Goal: Task Accomplishment & Management: Complete application form

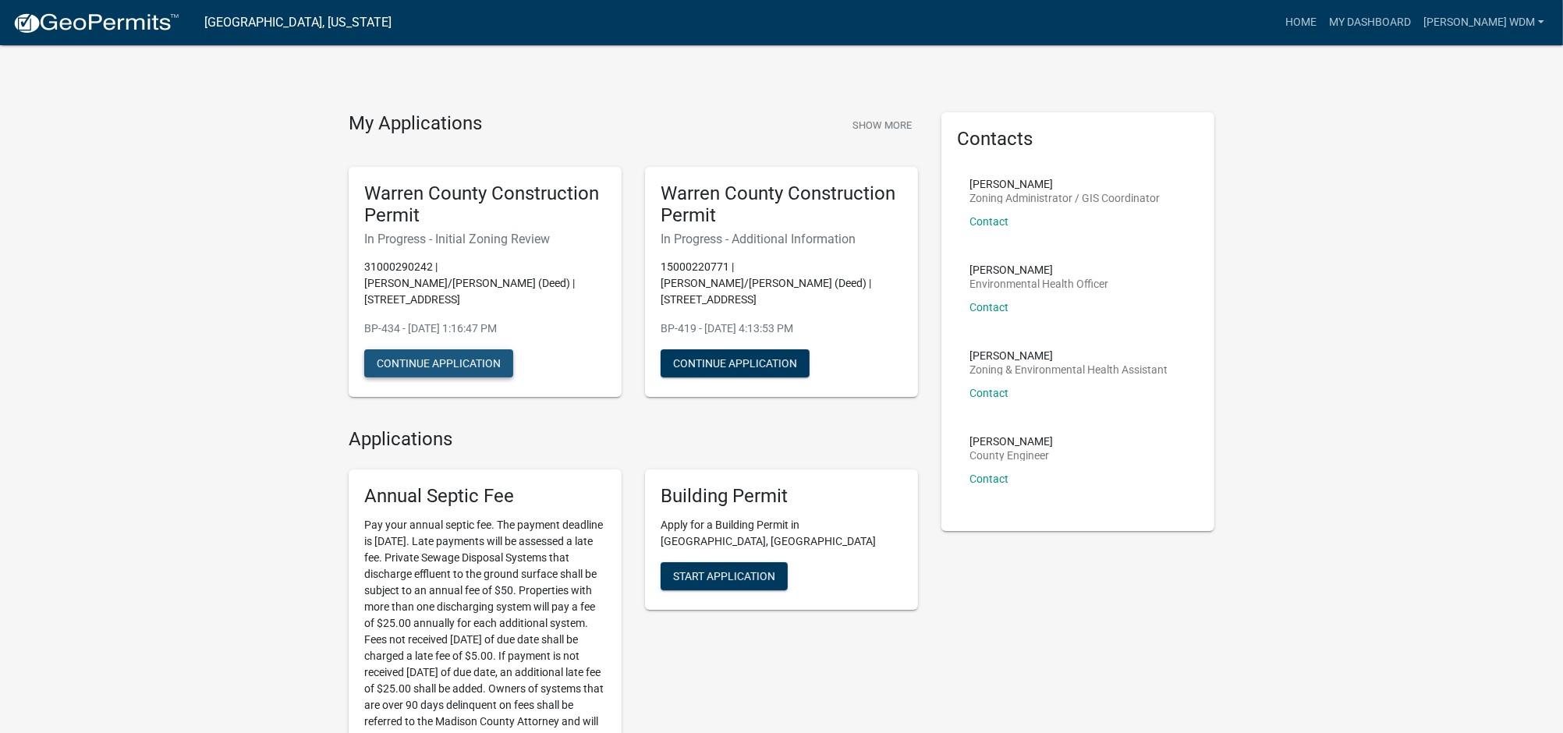
click at [437, 349] on button "Continue Application" at bounding box center [438, 363] width 149 height 28
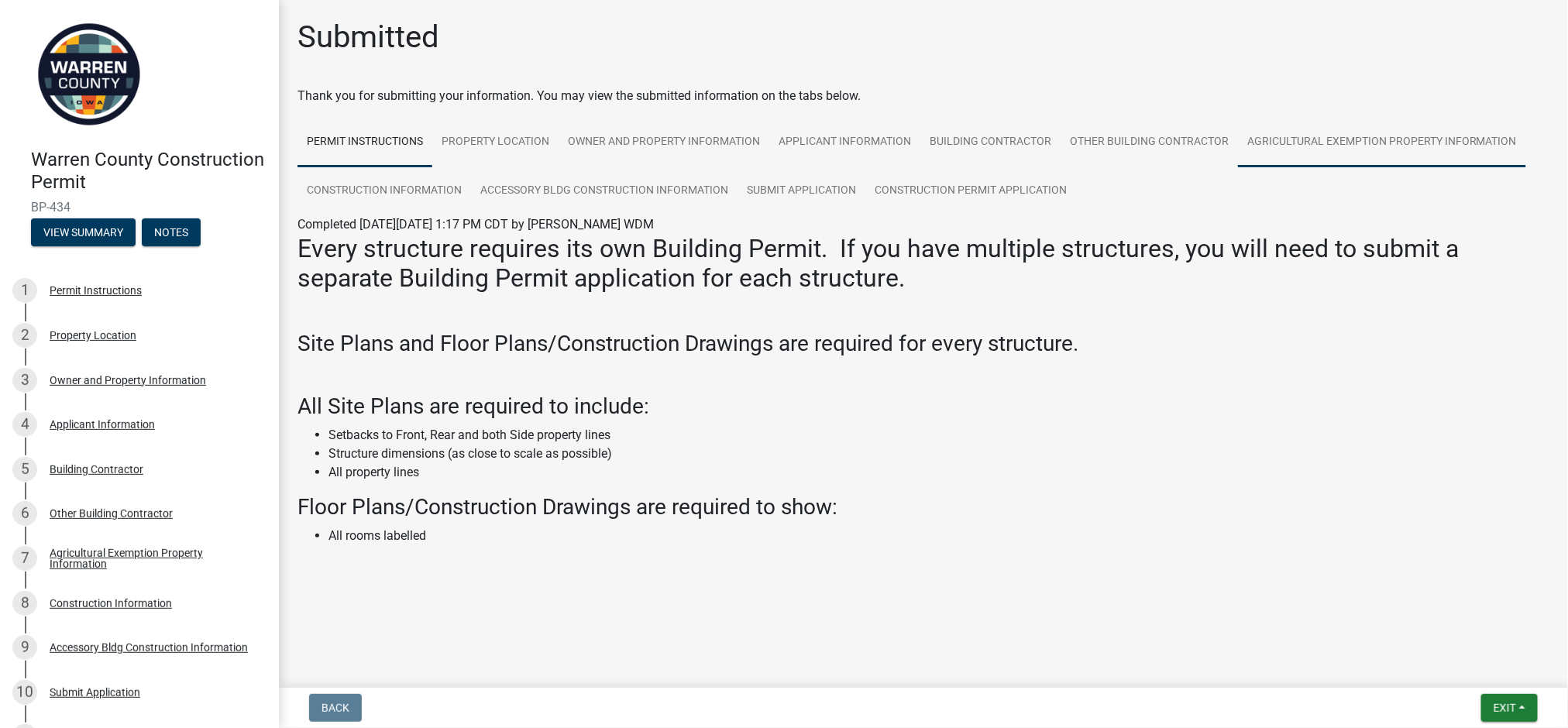
click at [1391, 137] on link "Agricultural Exemption Property Information" at bounding box center [1382, 143] width 288 height 50
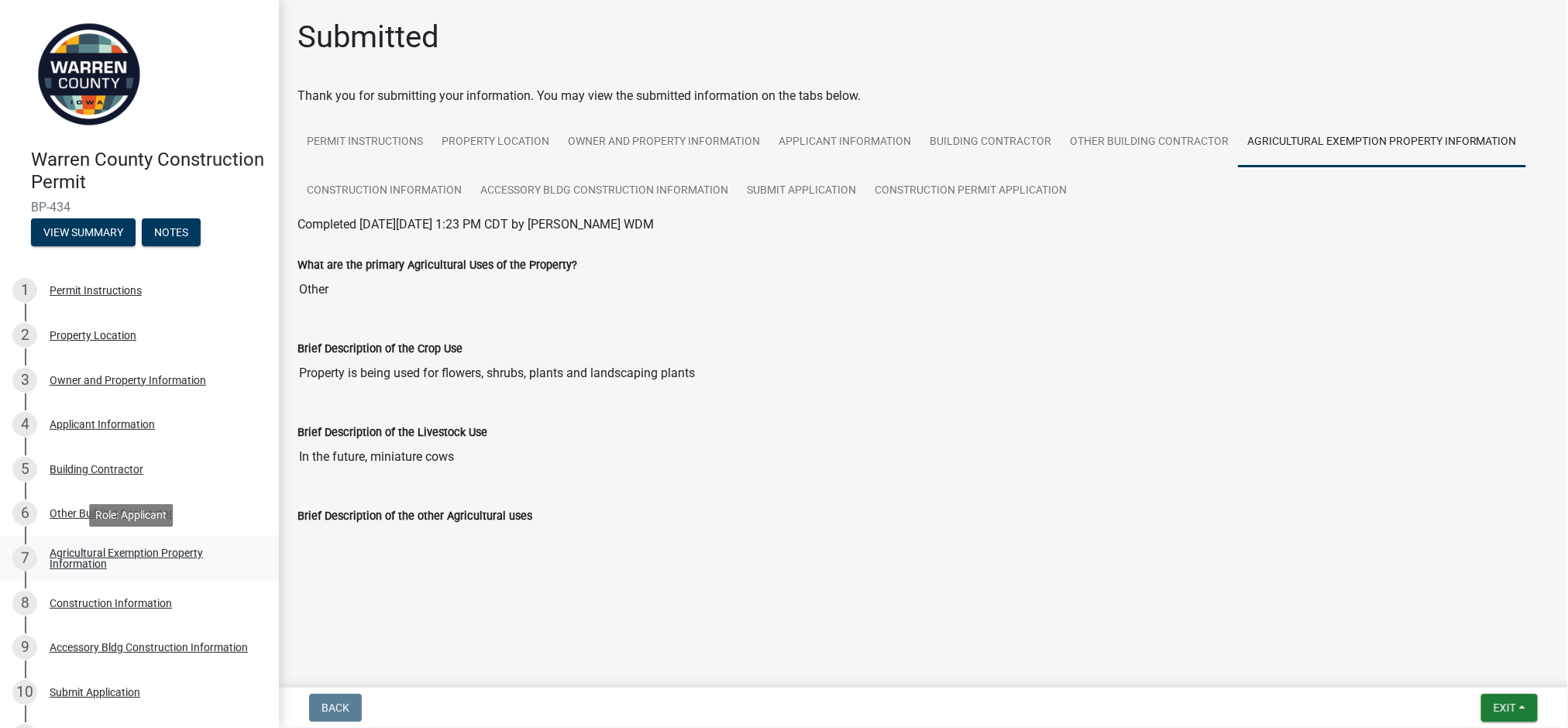
click at [107, 552] on div "Agricultural Exemption Property Information" at bounding box center [152, 558] width 205 height 22
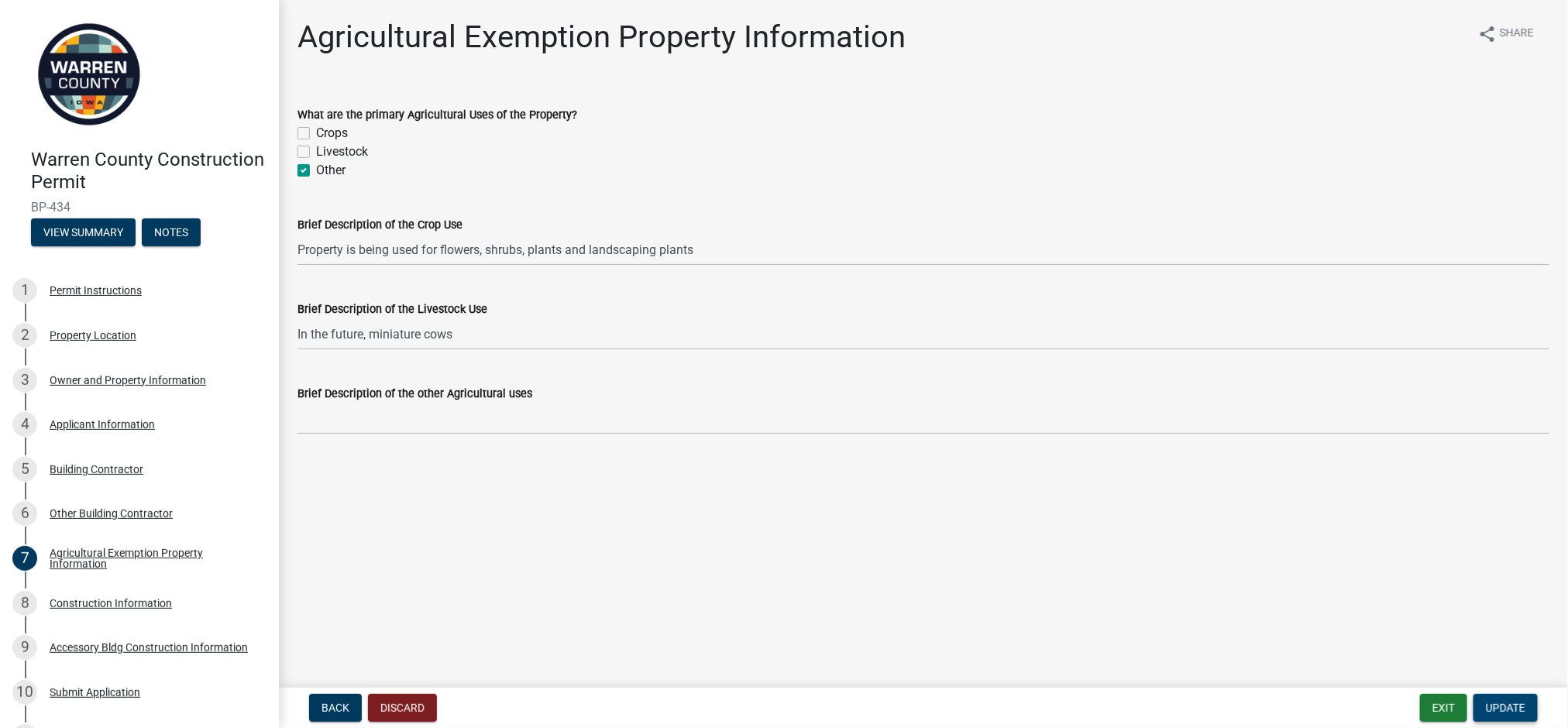
click at [1501, 710] on span "Update" at bounding box center [1506, 708] width 40 height 12
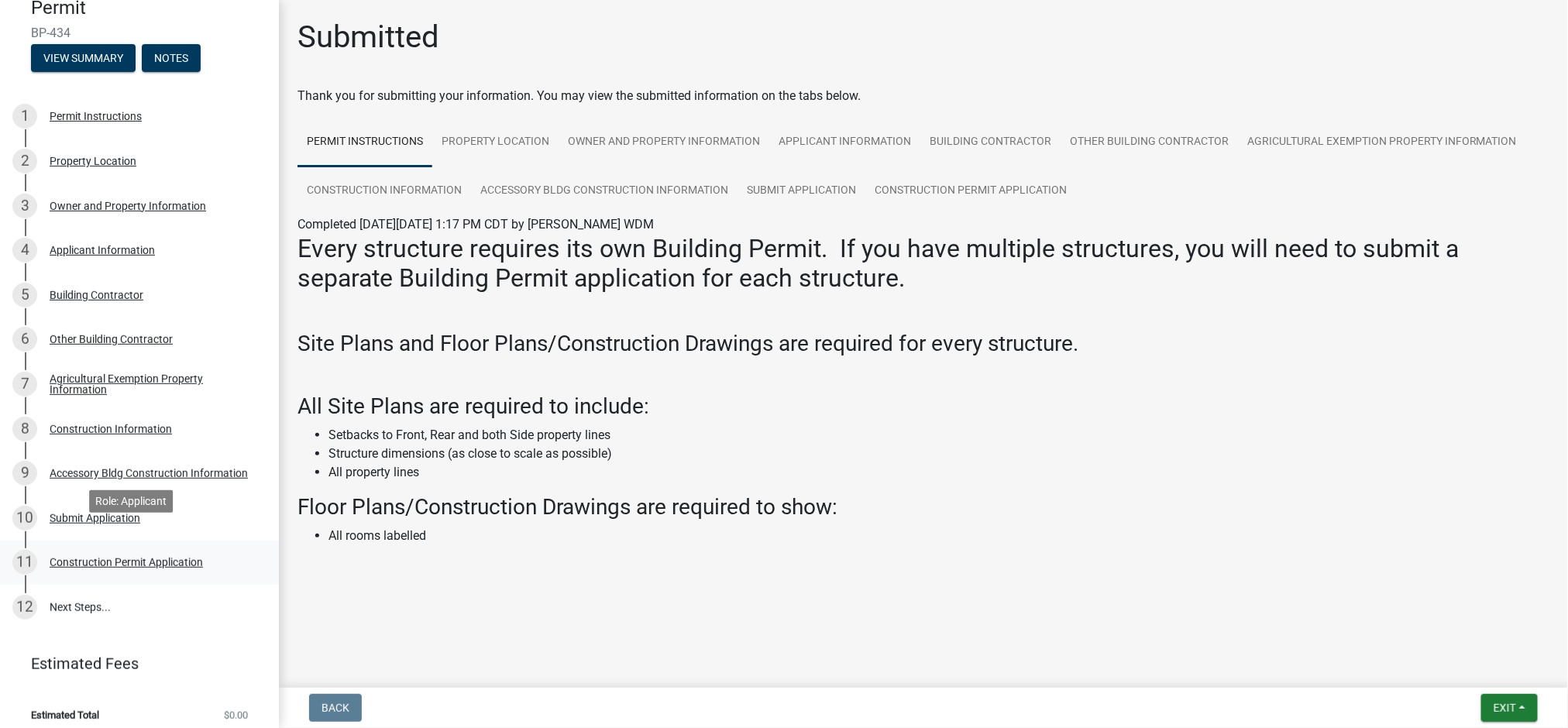
scroll to position [184, 0]
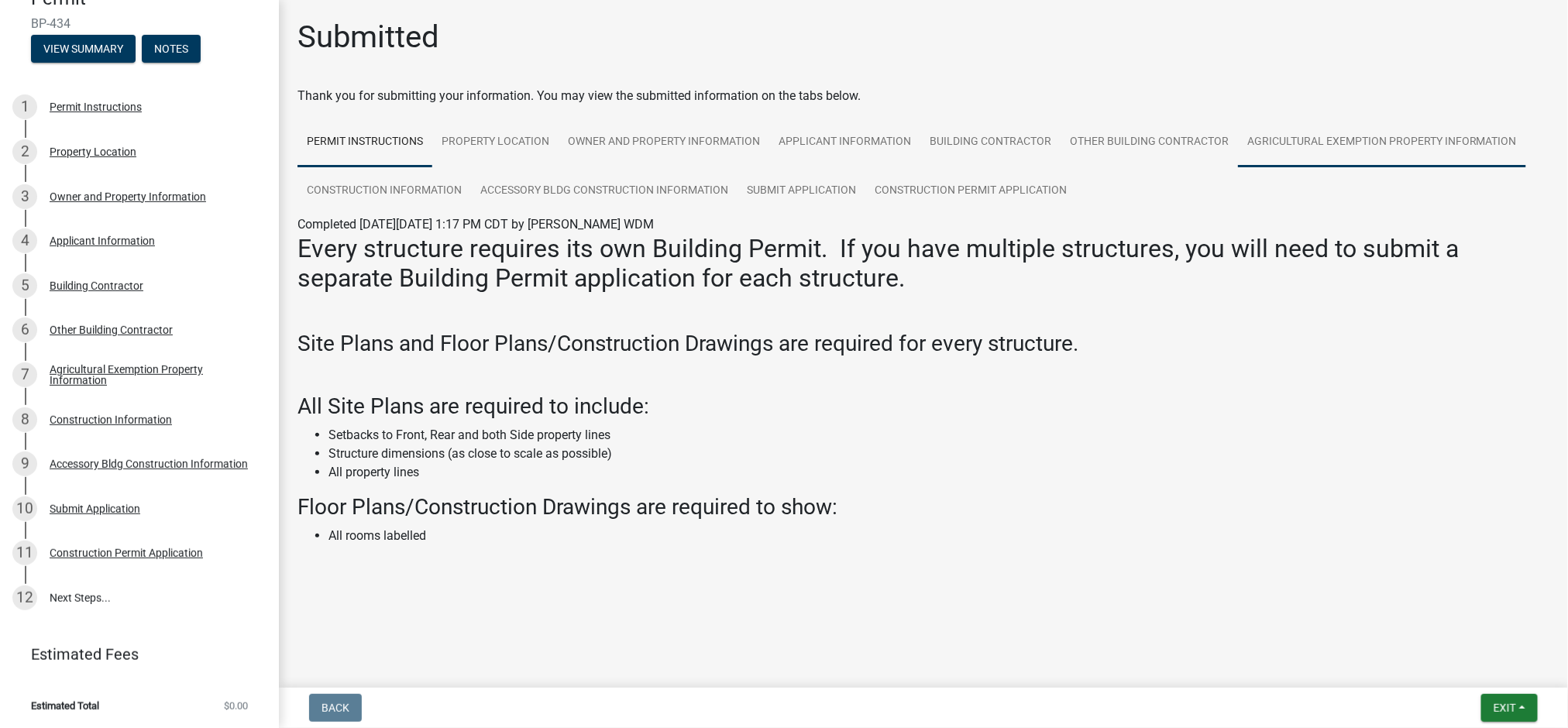
click at [1287, 139] on link "Agricultural Exemption Property Information" at bounding box center [1382, 143] width 288 height 50
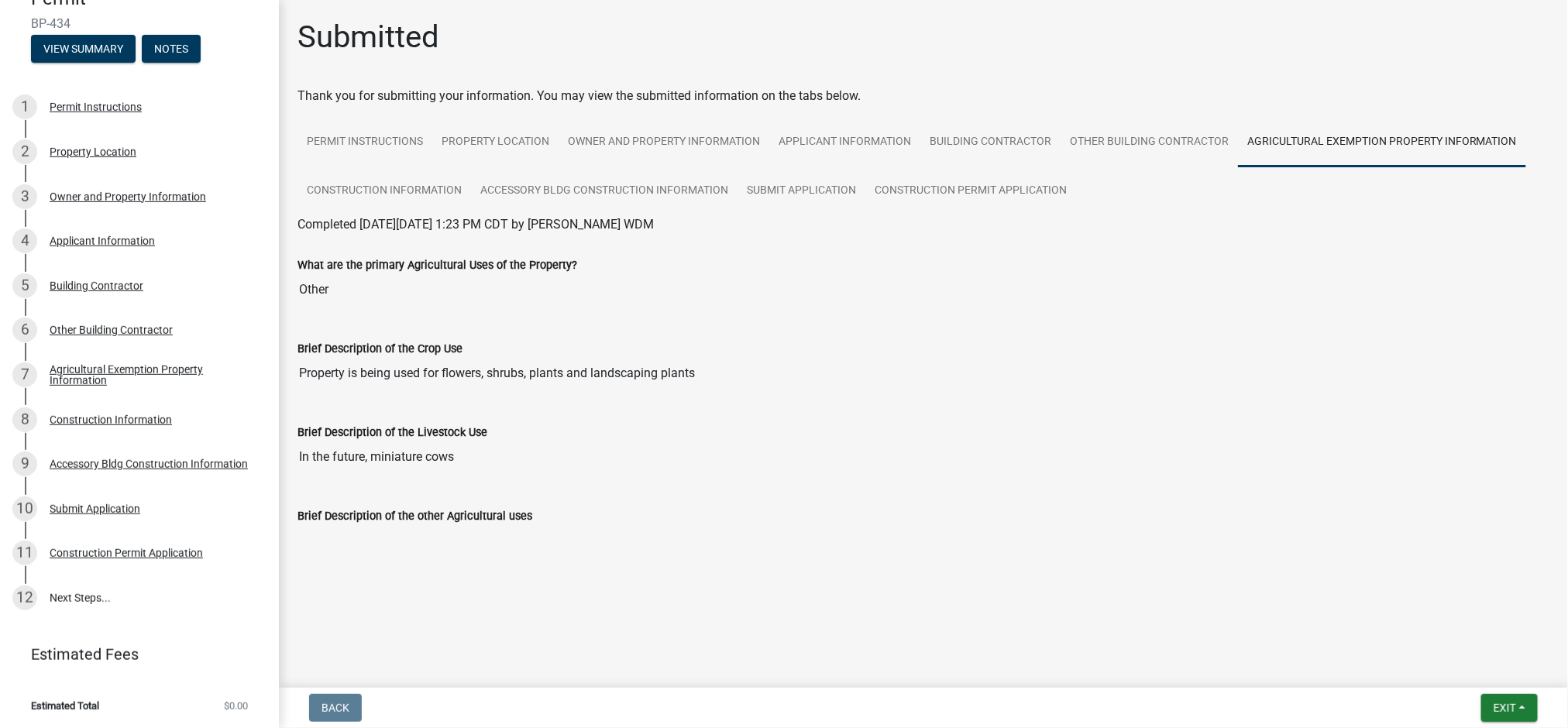
click at [560, 524] on div "Brief Description of the other Agricultural uses" at bounding box center [923, 515] width 1252 height 19
click at [489, 574] on div at bounding box center [494, 577] width 25 height 19
click at [392, 138] on link "Permit Instructions" at bounding box center [365, 143] width 135 height 50
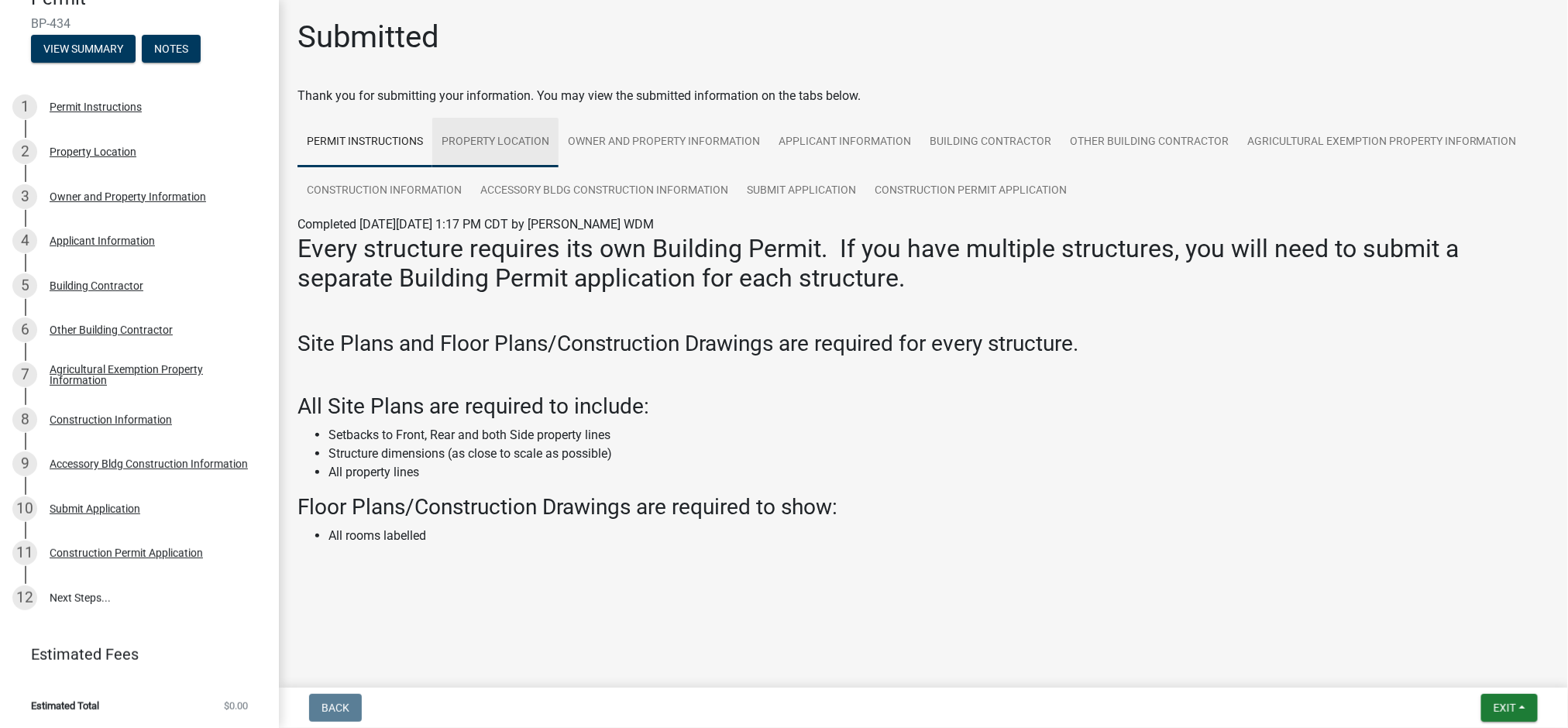
click at [490, 142] on link "Property Location" at bounding box center [495, 143] width 126 height 50
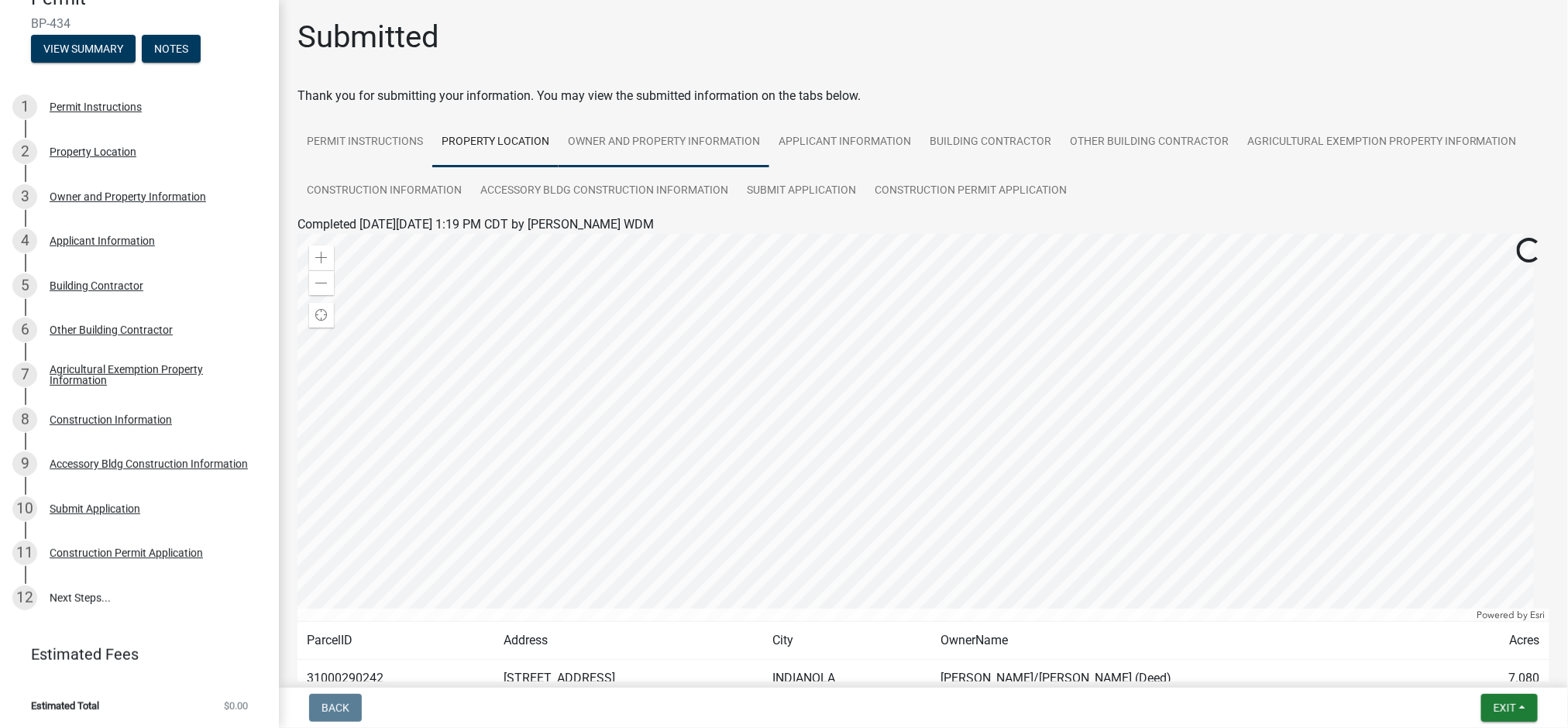
click at [643, 139] on link "Owner and Property Information" at bounding box center [664, 143] width 211 height 50
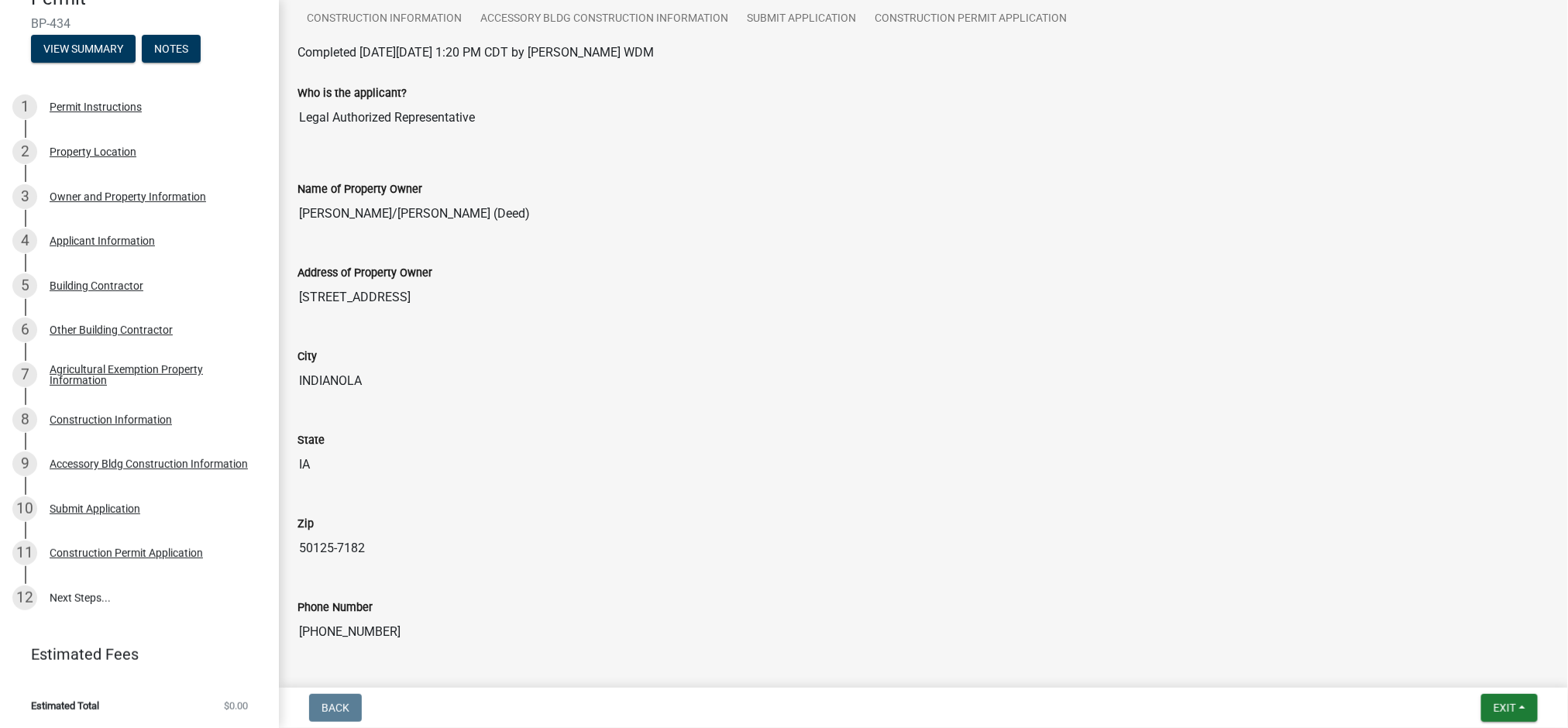
scroll to position [0, 0]
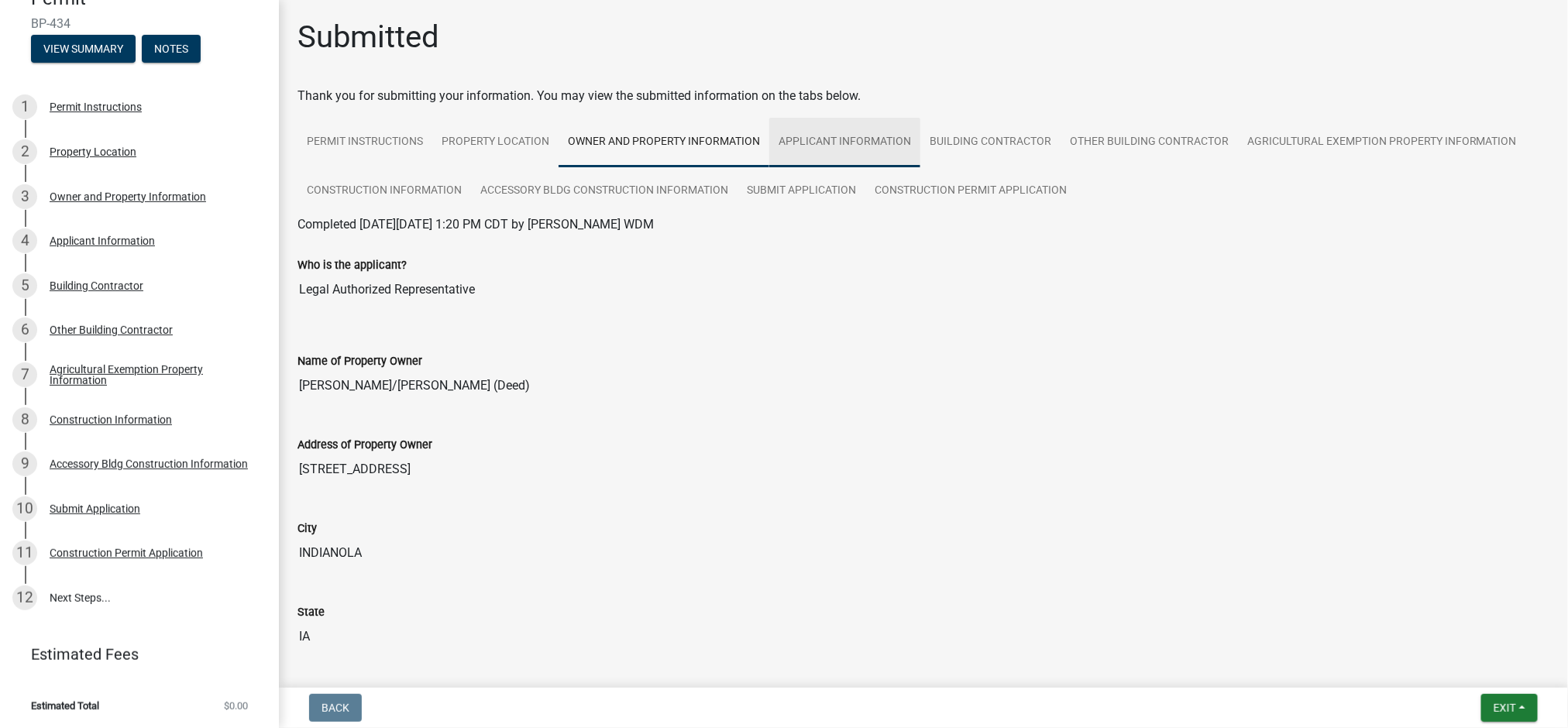
click at [844, 142] on link "Applicant Information" at bounding box center [845, 143] width 151 height 50
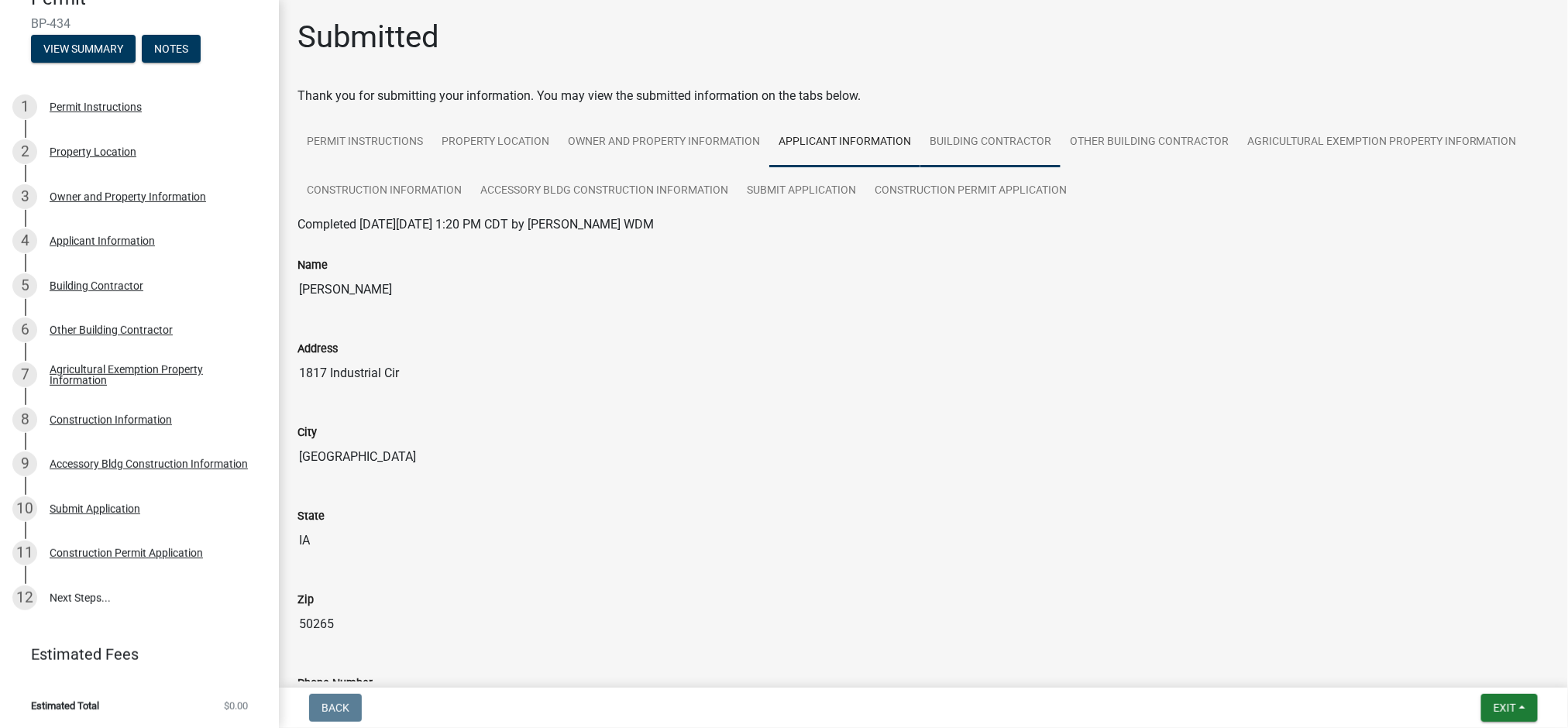
click at [974, 142] on link "Building Contractor" at bounding box center [990, 143] width 140 height 50
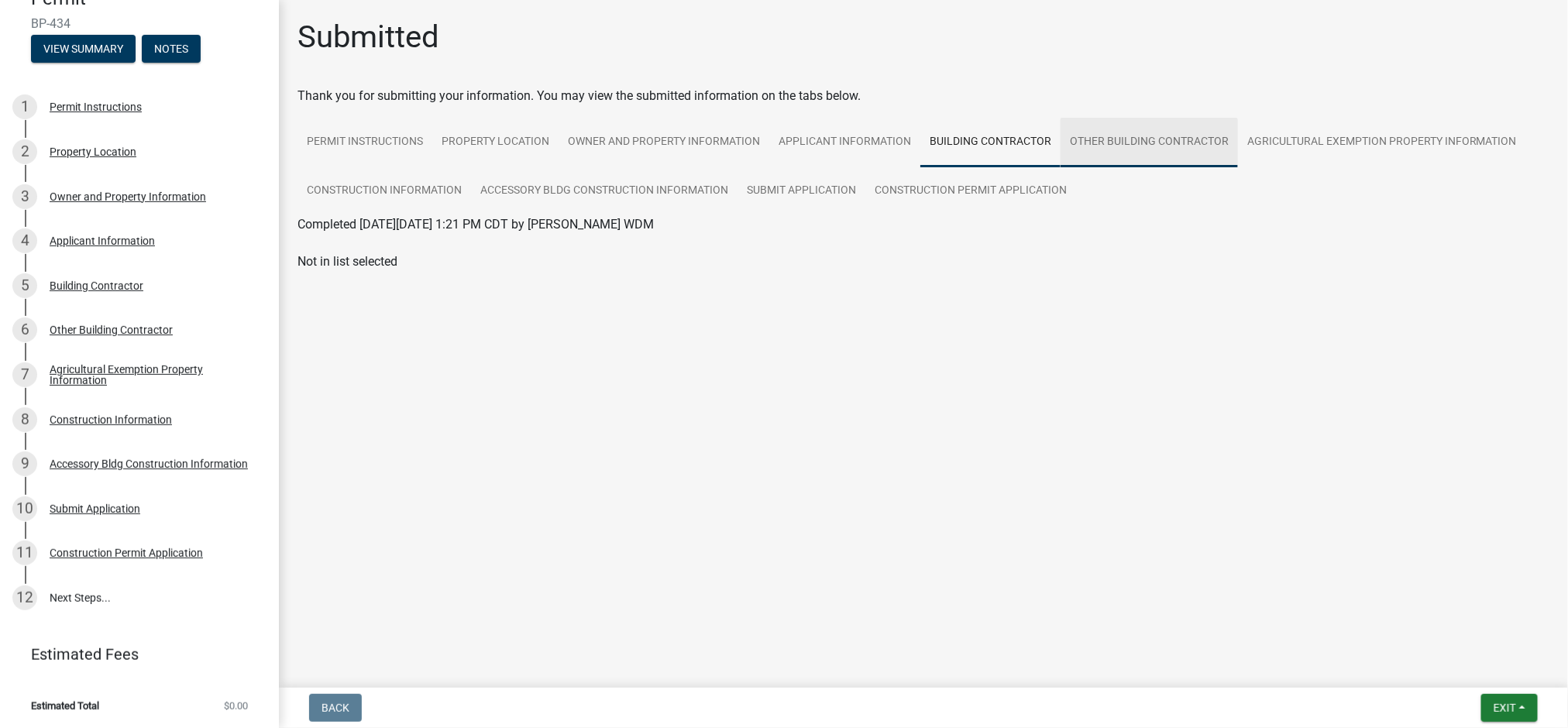
click at [1150, 140] on link "Other Building Contractor" at bounding box center [1150, 143] width 178 height 50
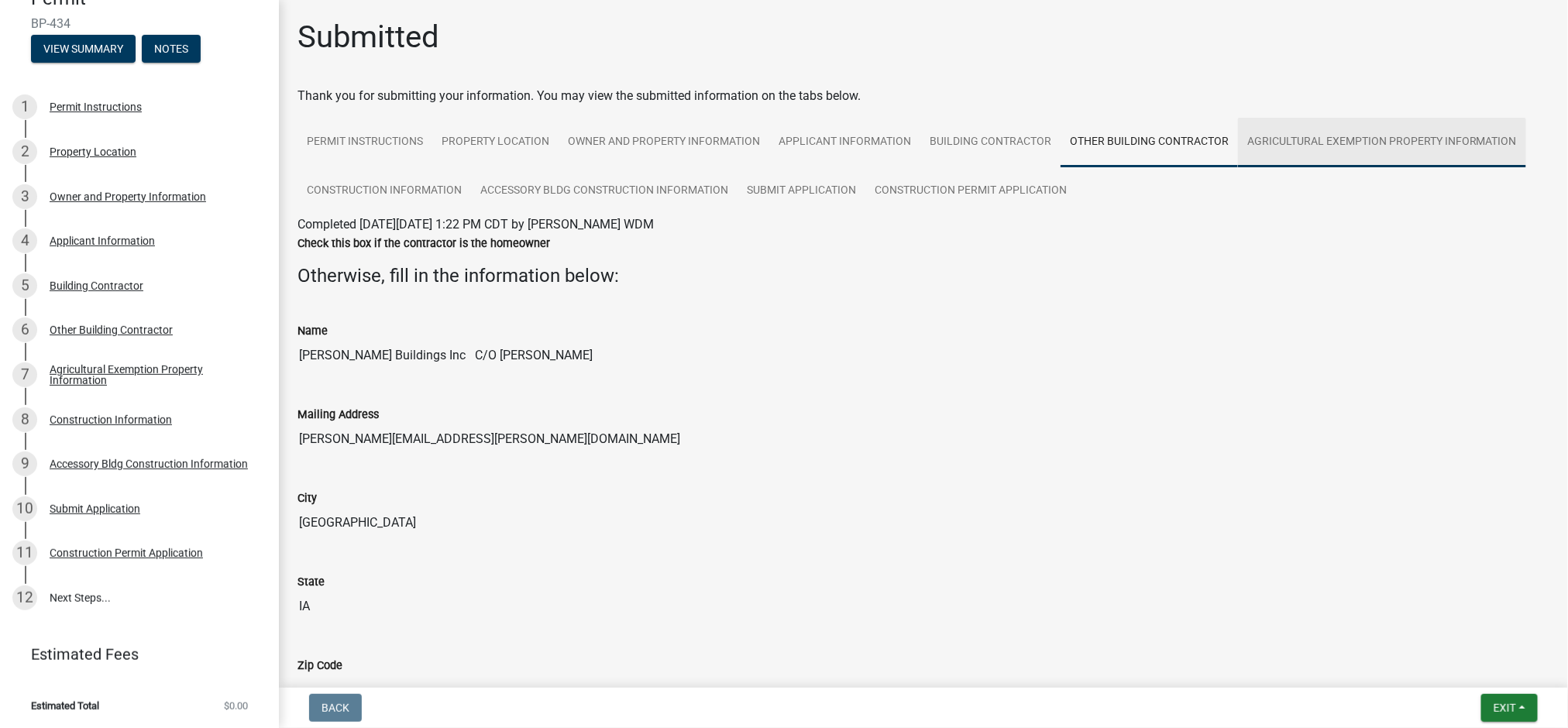
click at [1310, 140] on link "Agricultural Exemption Property Information" at bounding box center [1382, 143] width 288 height 50
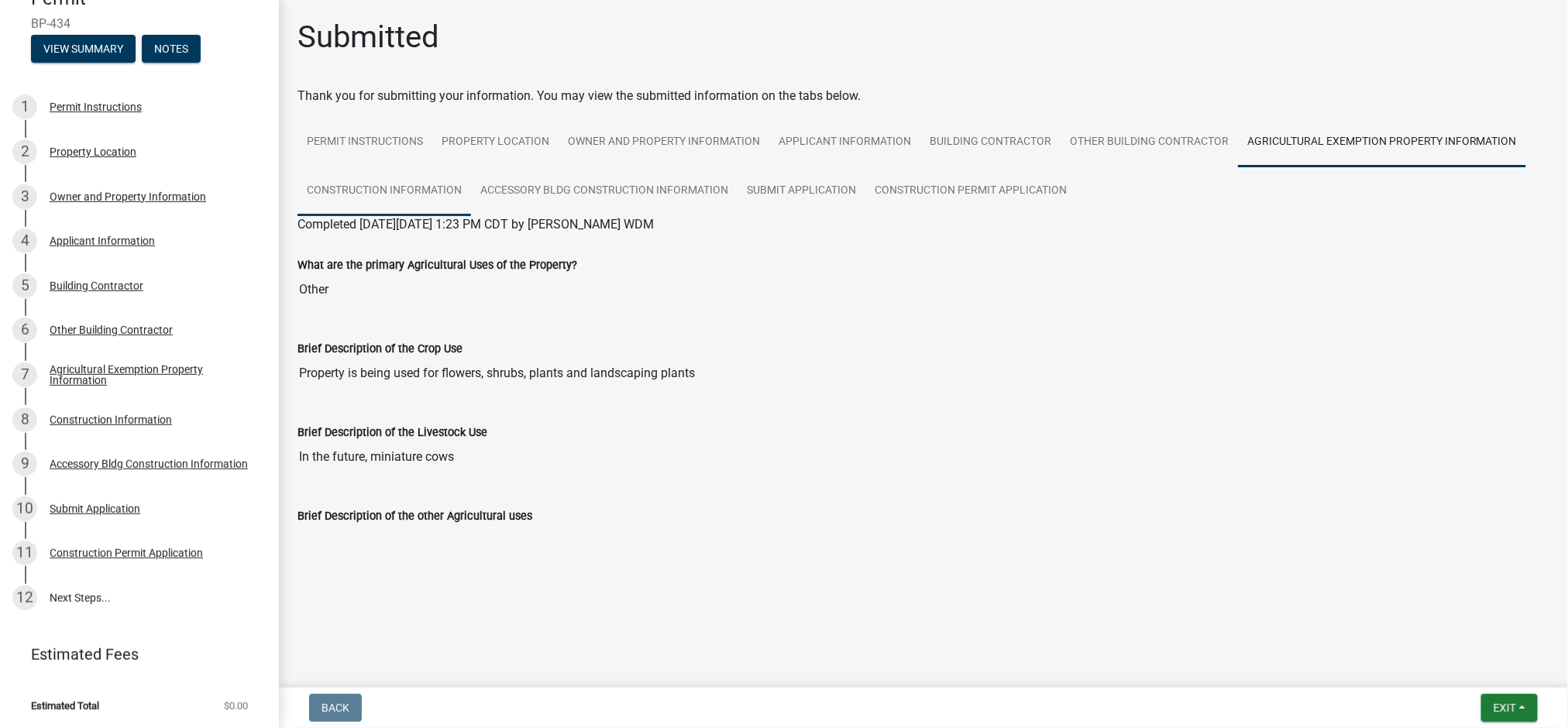
click at [386, 185] on link "Construction Information" at bounding box center [384, 192] width 174 height 50
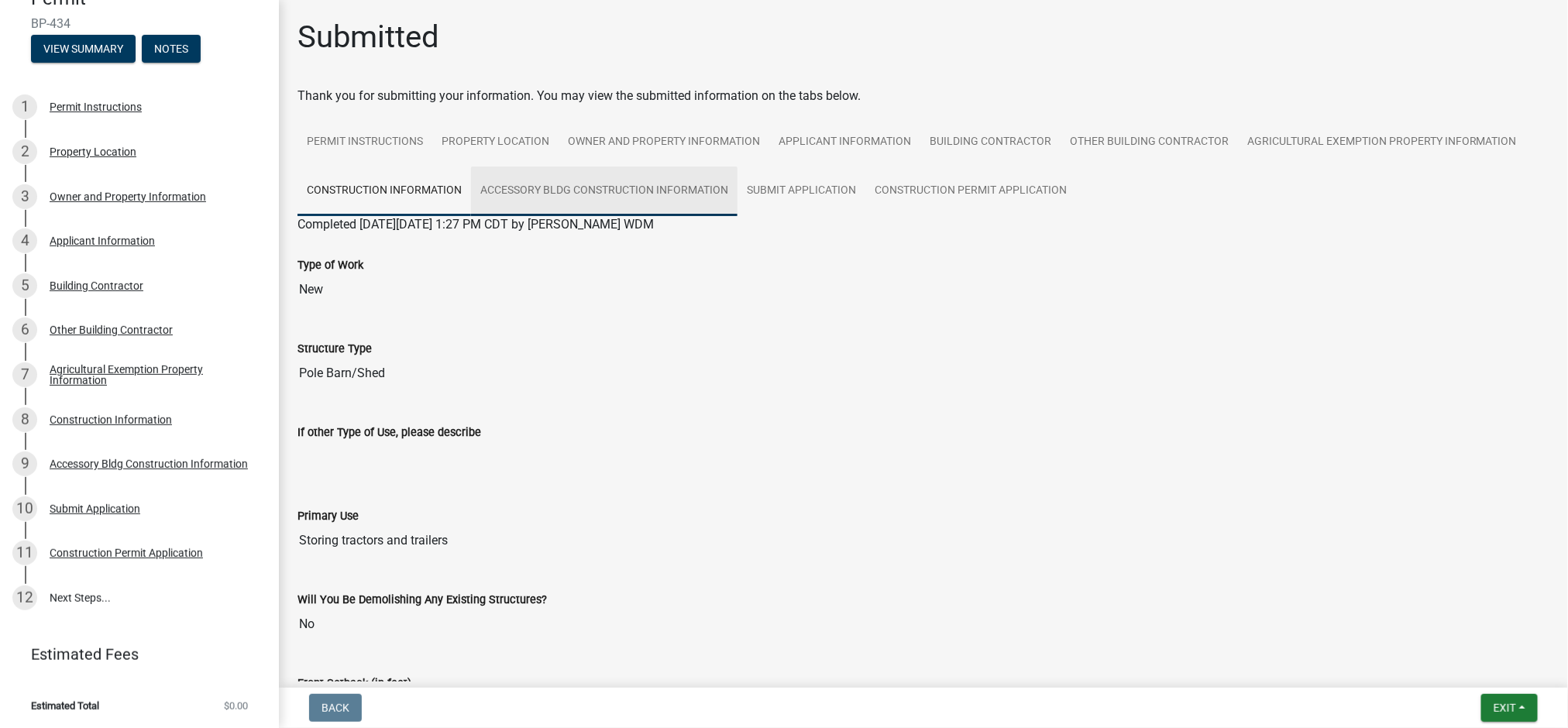
click at [531, 185] on link "Accessory Bldg Construction Information" at bounding box center [604, 192] width 266 height 50
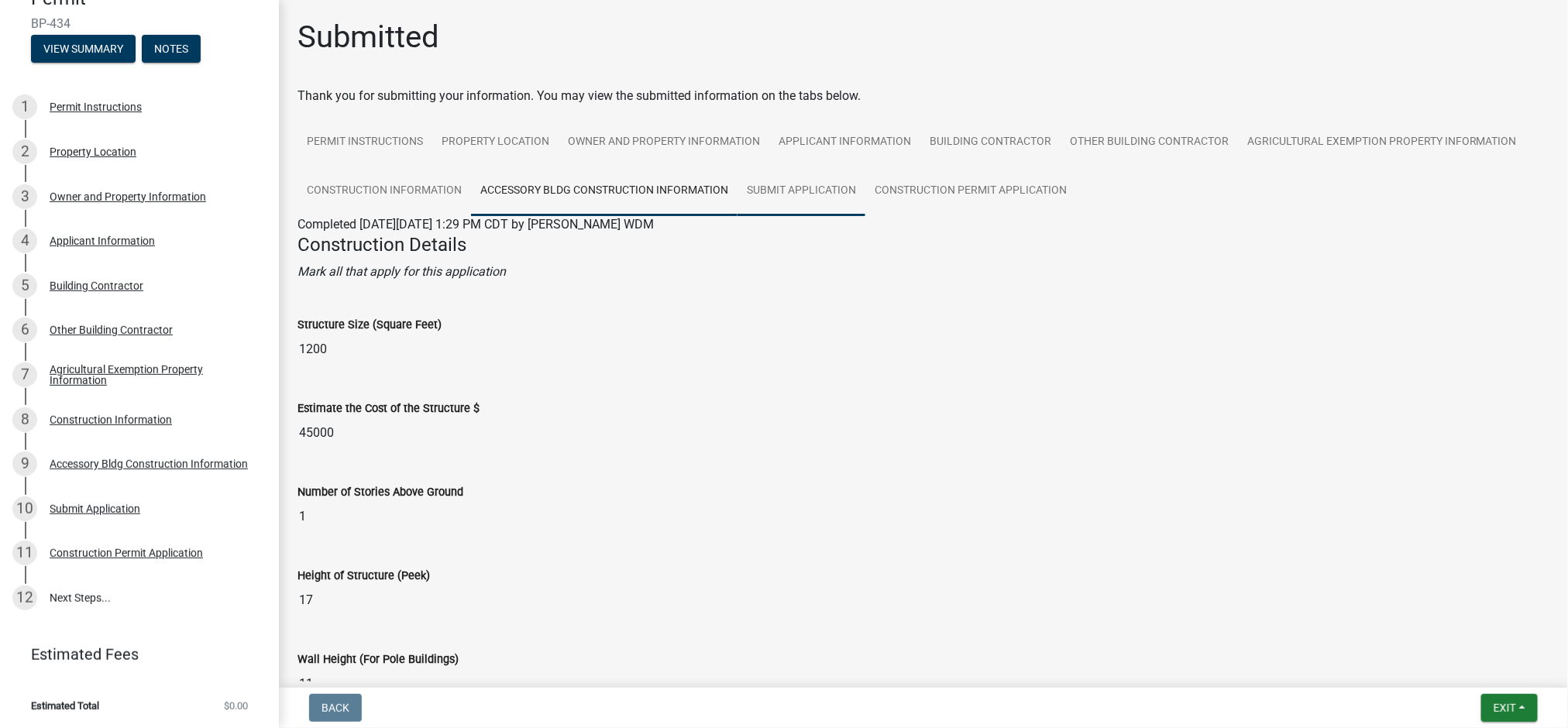
click at [822, 191] on link "Submit Application" at bounding box center [801, 192] width 128 height 50
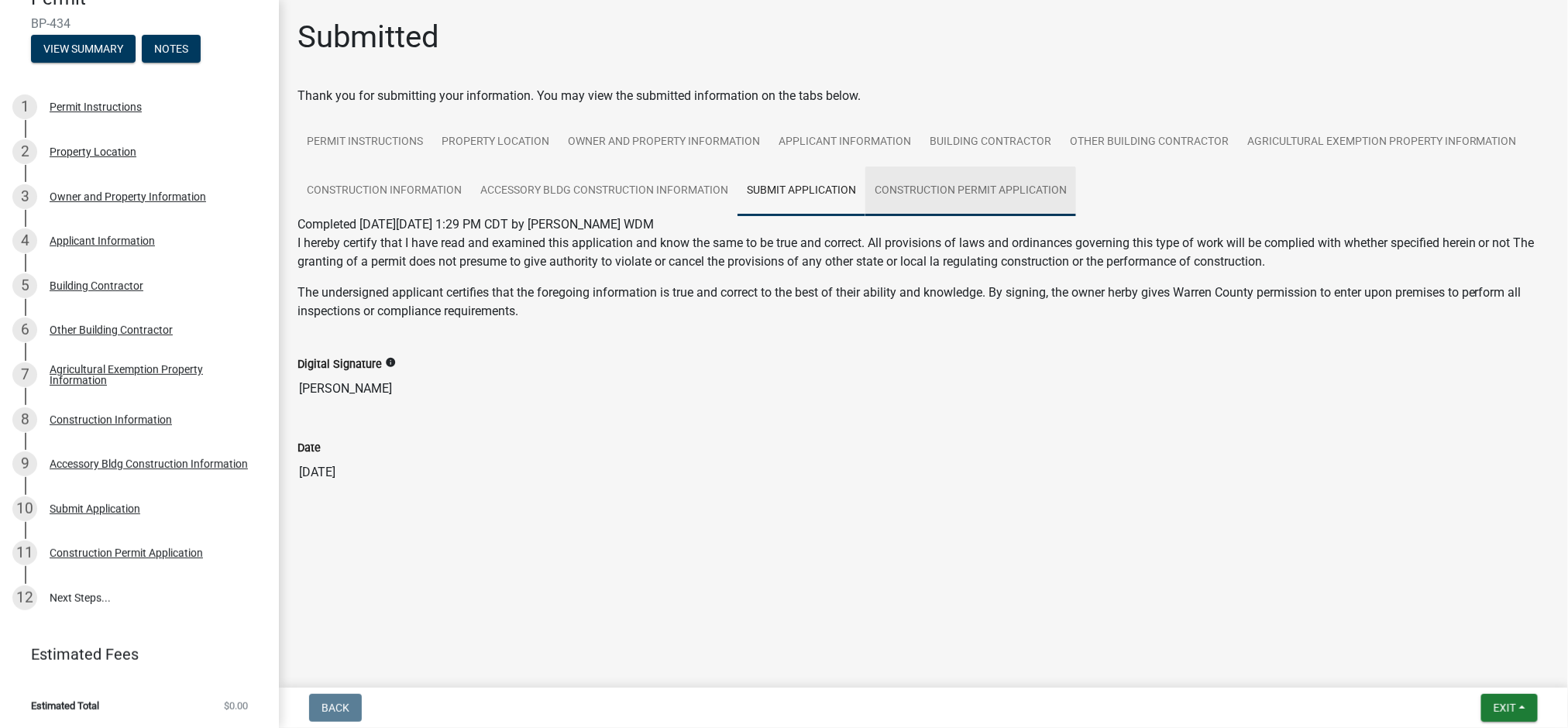
click at [970, 191] on link "Construction Permit Application" at bounding box center [971, 192] width 211 height 50
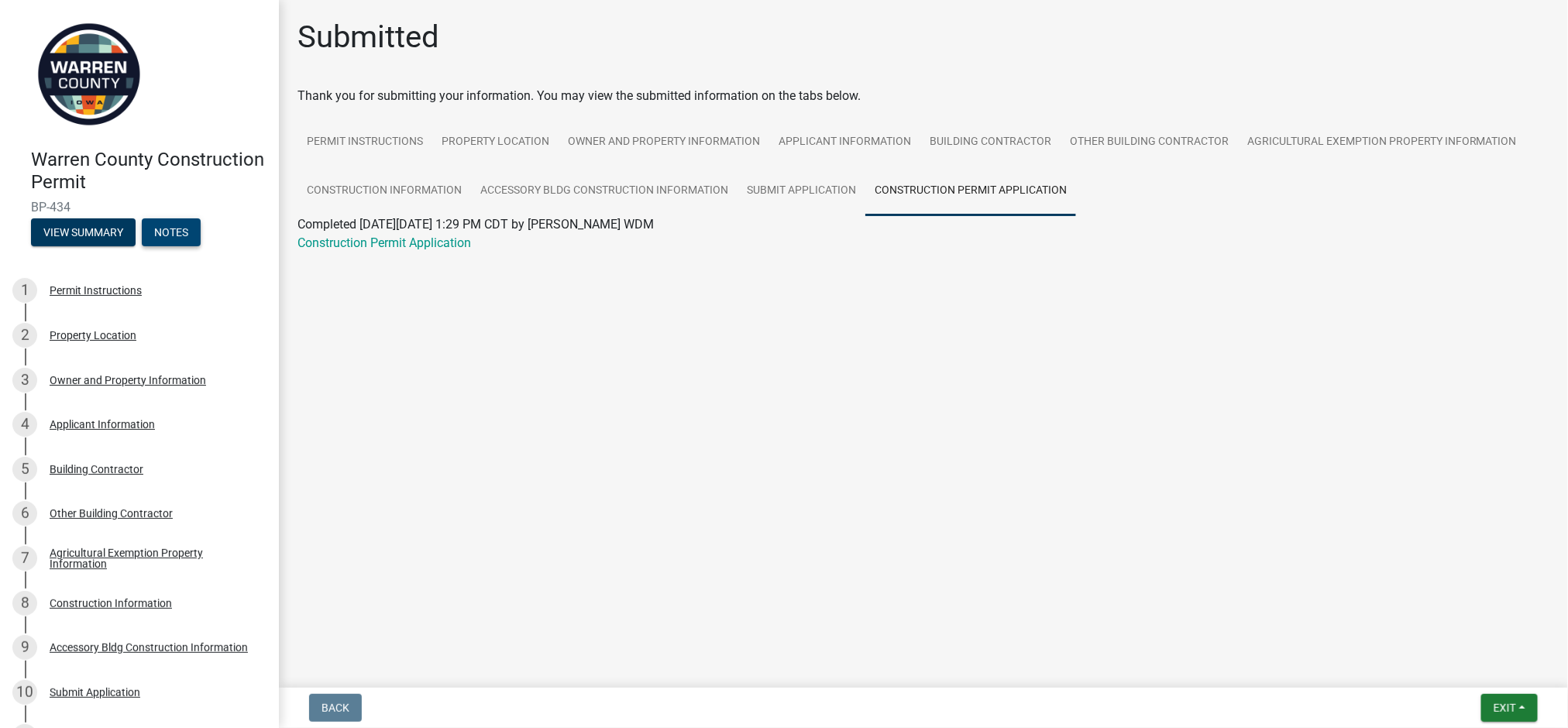
click at [181, 241] on button "Notes" at bounding box center [171, 232] width 59 height 28
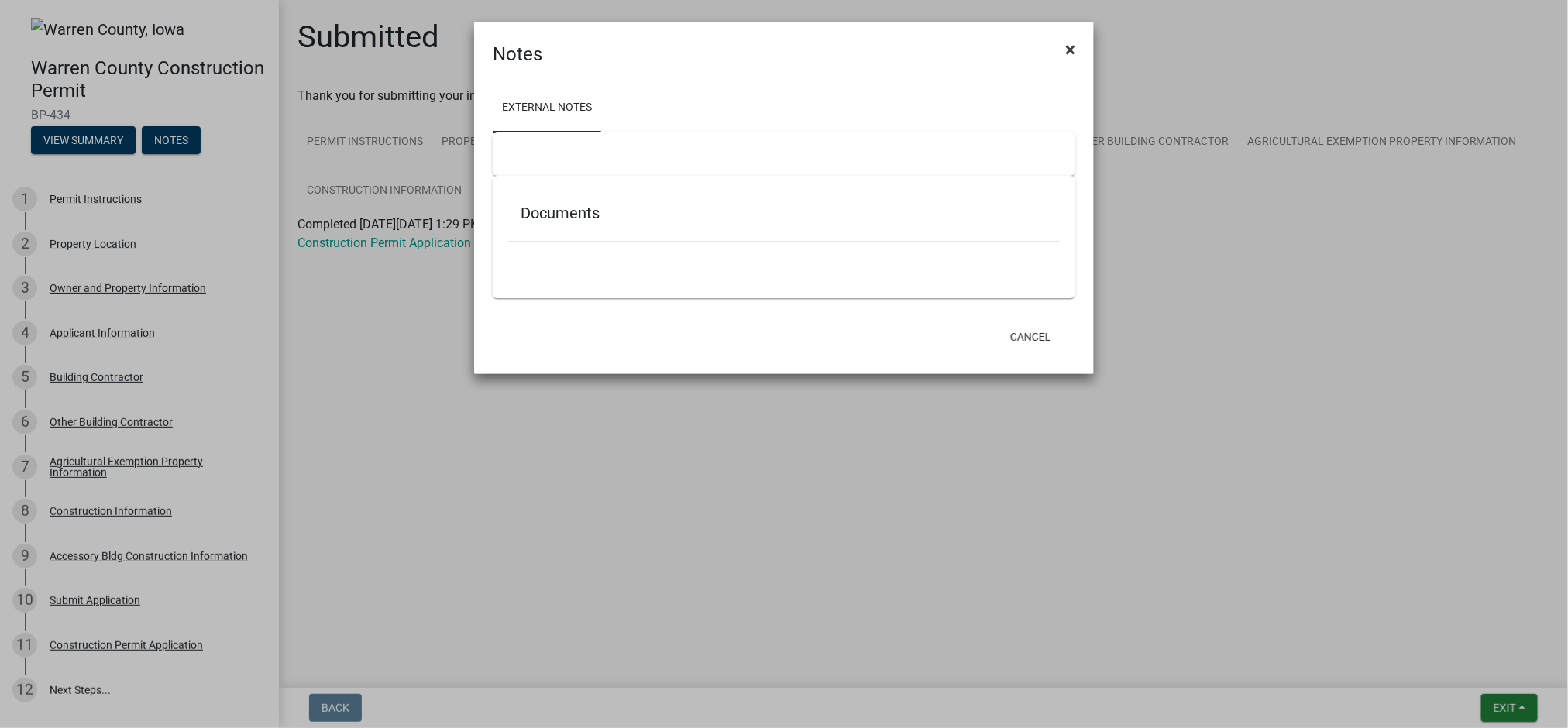
click at [1068, 48] on span "×" at bounding box center [1070, 50] width 10 height 22
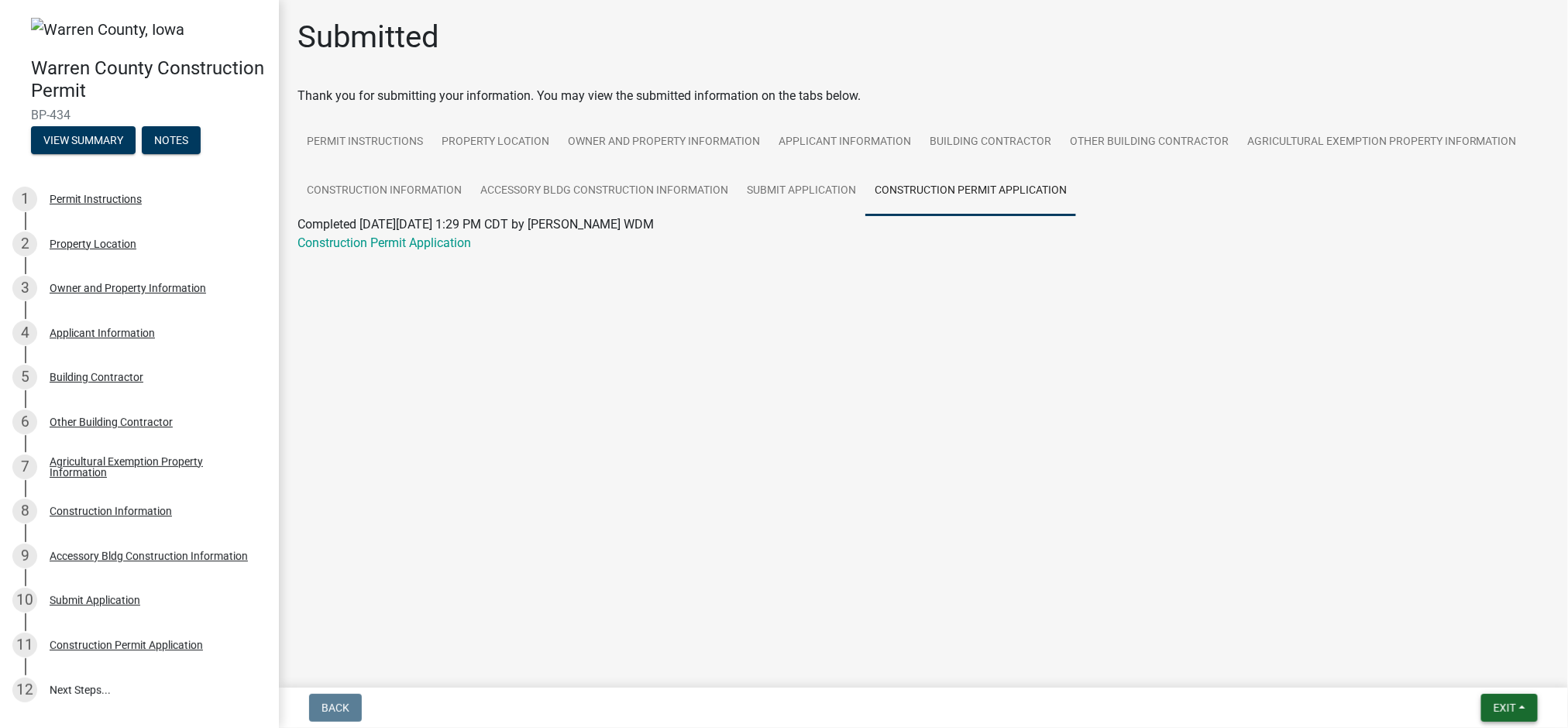
click at [1505, 704] on span "Exit" at bounding box center [1505, 708] width 23 height 12
click at [1445, 664] on button "Save & Exit" at bounding box center [1476, 667] width 124 height 37
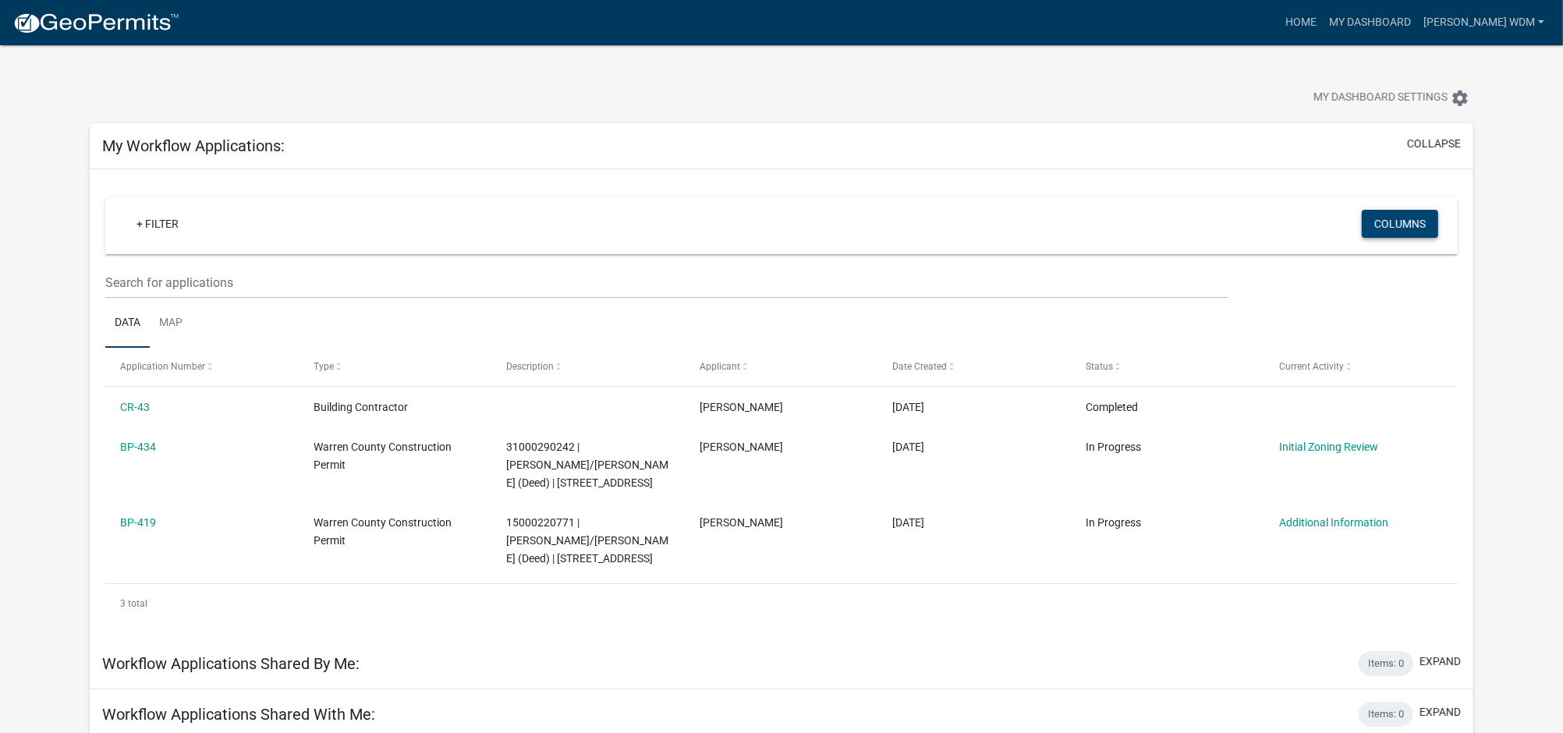
click at [1401, 221] on button "Columns" at bounding box center [1400, 224] width 76 height 28
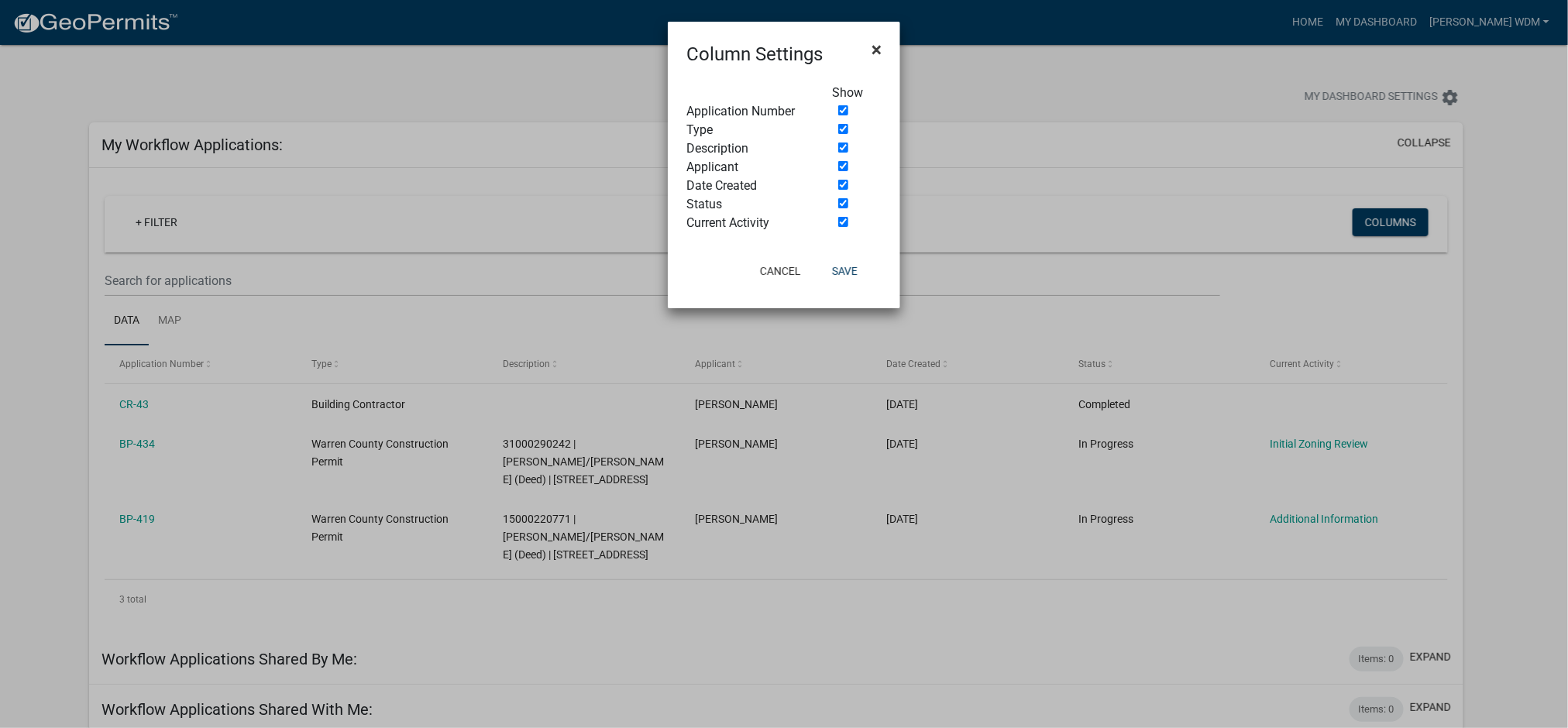
click at [878, 47] on span "×" at bounding box center [876, 50] width 10 height 22
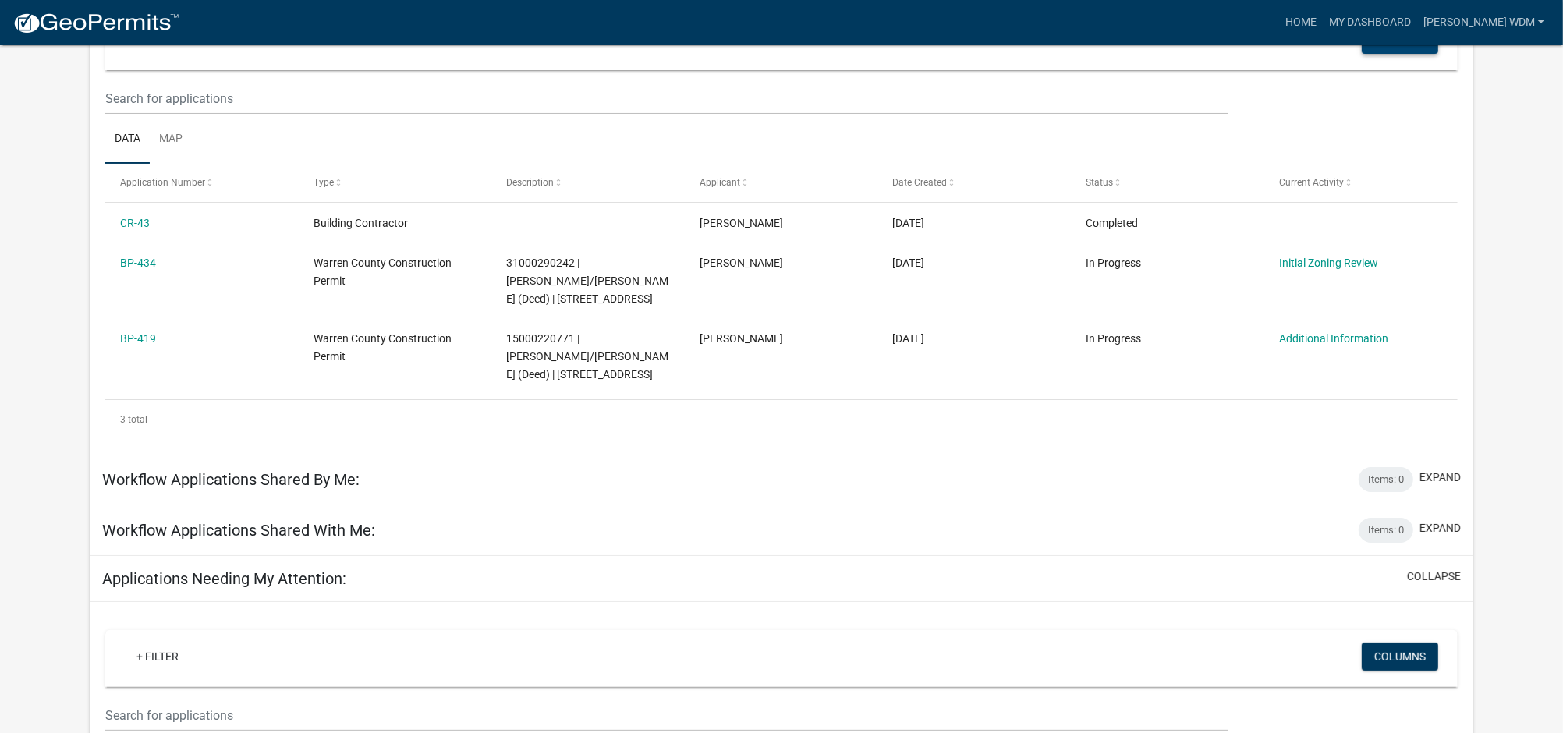
scroll to position [207, 0]
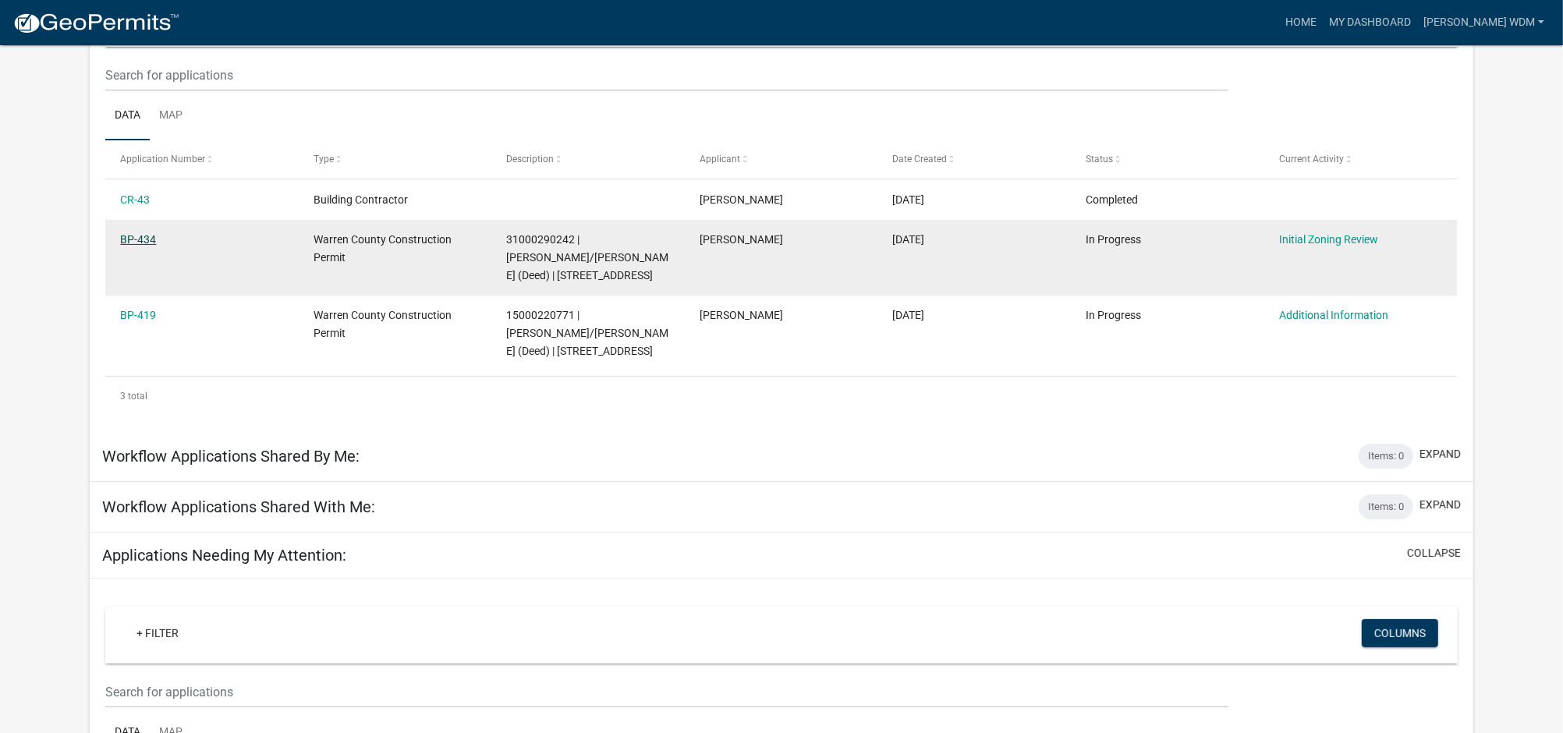
click at [137, 239] on link "BP-434" at bounding box center [138, 239] width 36 height 12
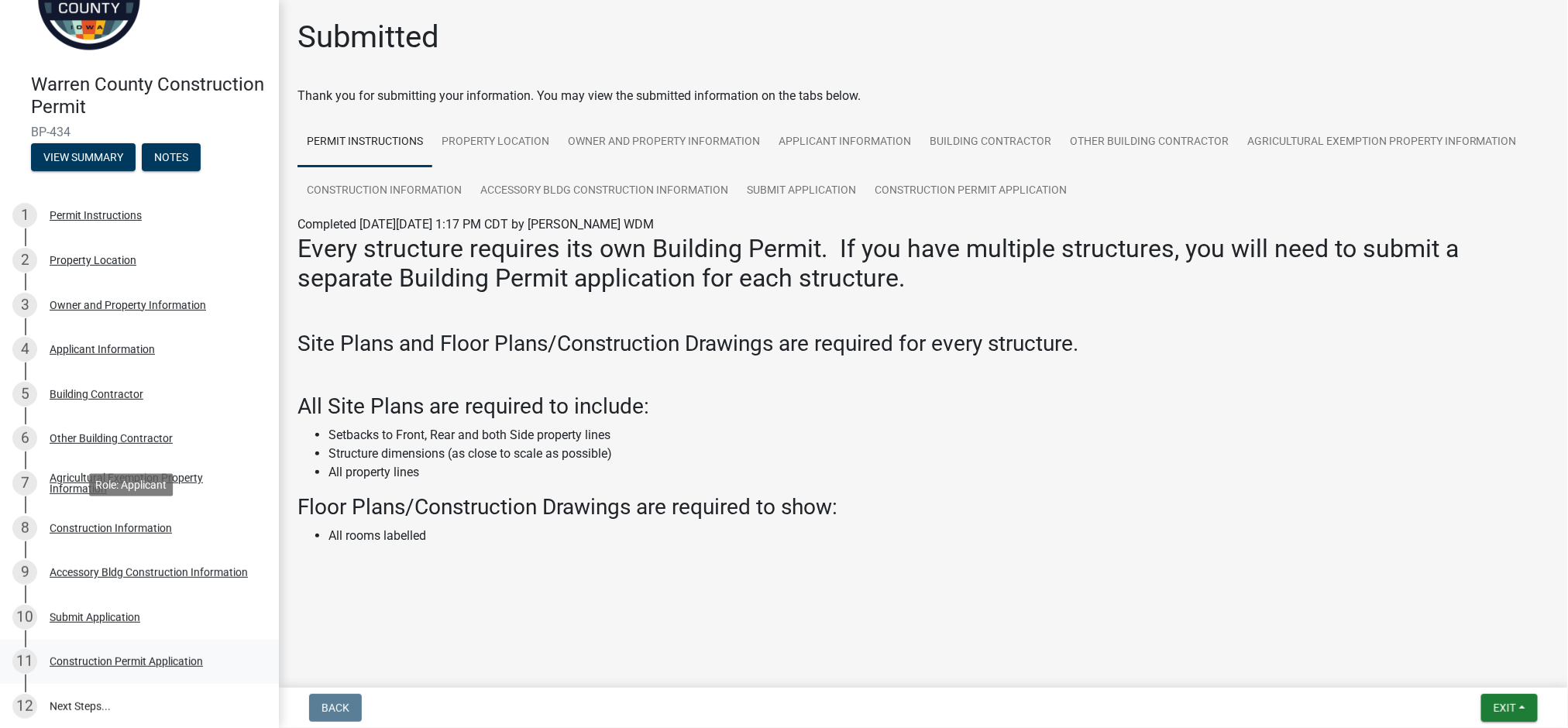
scroll to position [184, 0]
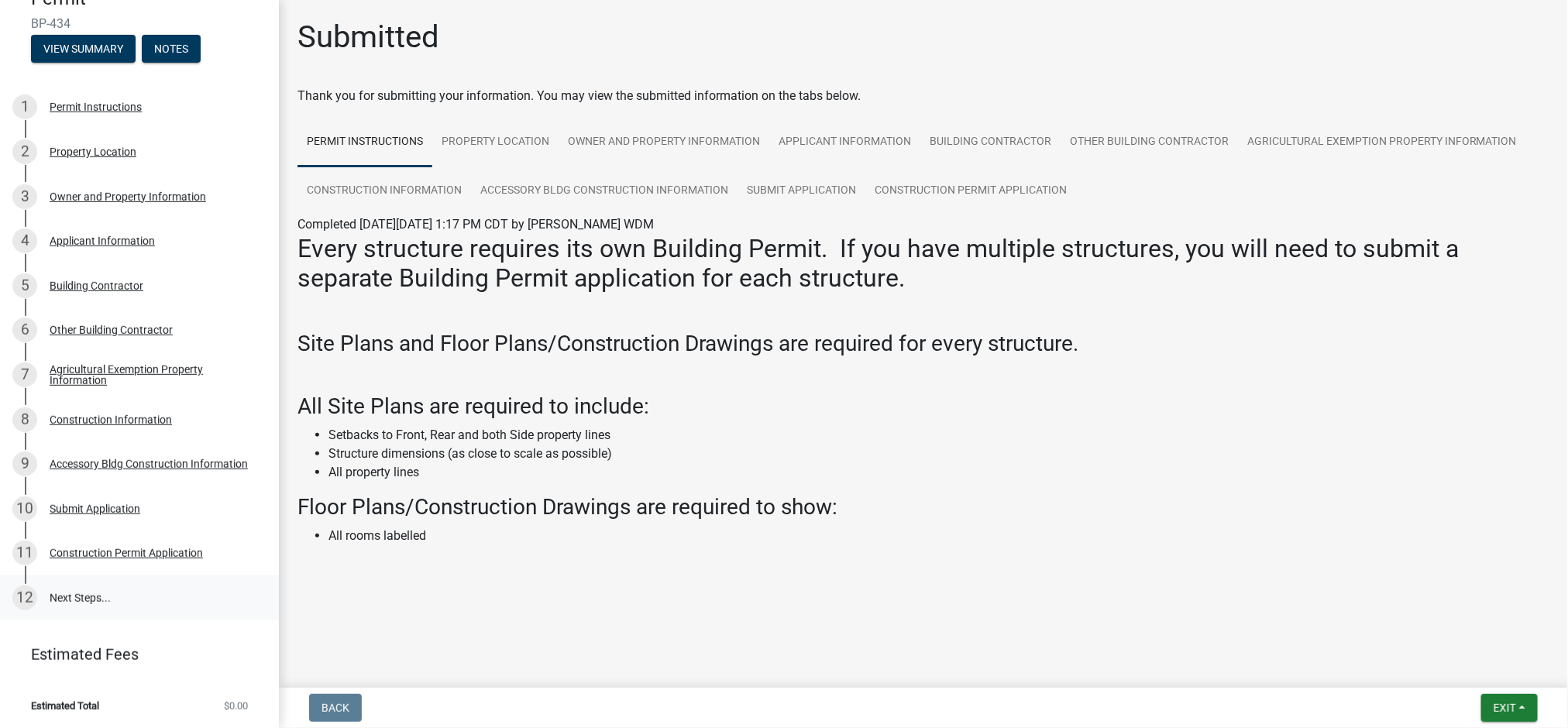
click at [92, 595] on link "12 Next Steps..." at bounding box center [139, 597] width 279 height 45
click at [128, 550] on div "Construction Permit Application" at bounding box center [126, 552] width 153 height 11
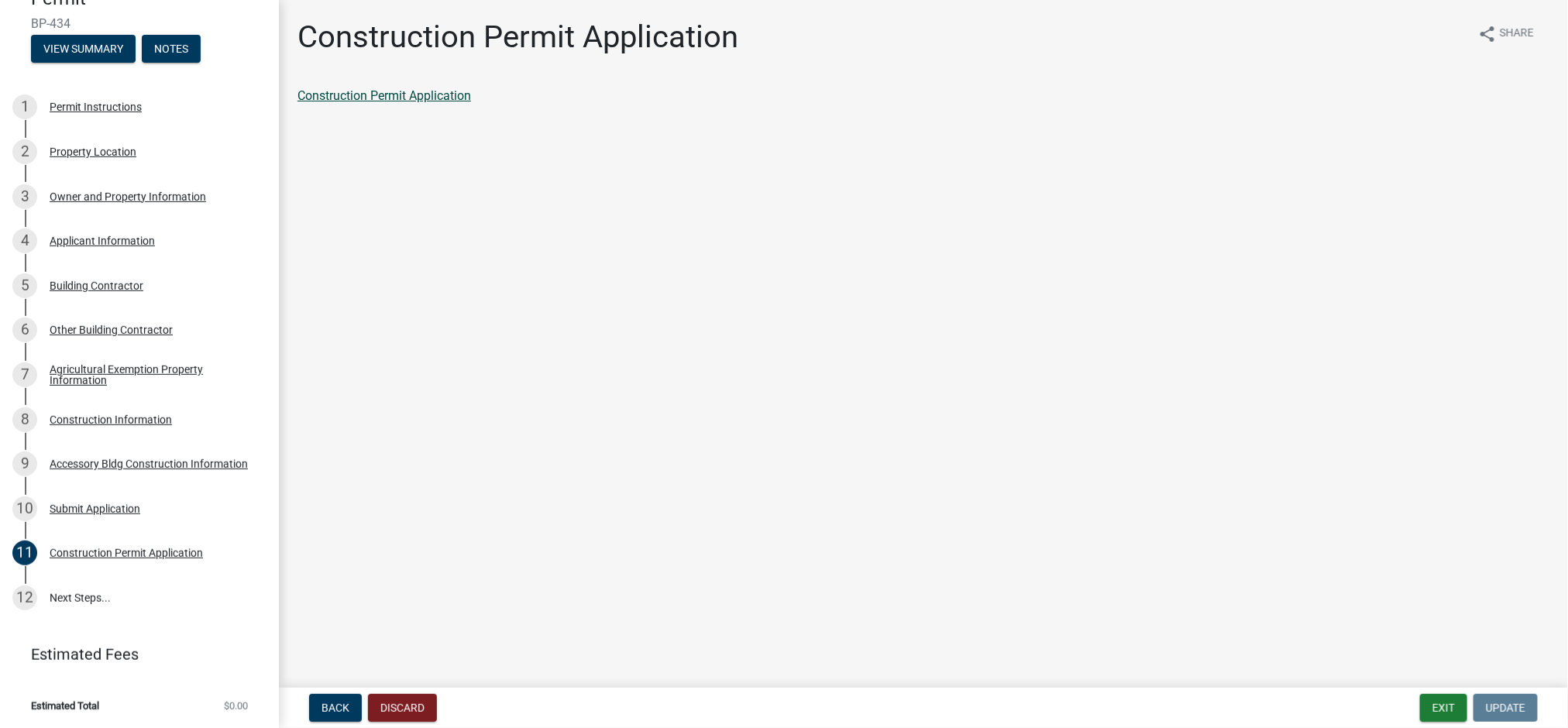
click at [404, 94] on link "Construction Permit Application" at bounding box center [384, 95] width 174 height 15
click at [83, 368] on div "Agricultural Exemption Property Information" at bounding box center [152, 375] width 205 height 22
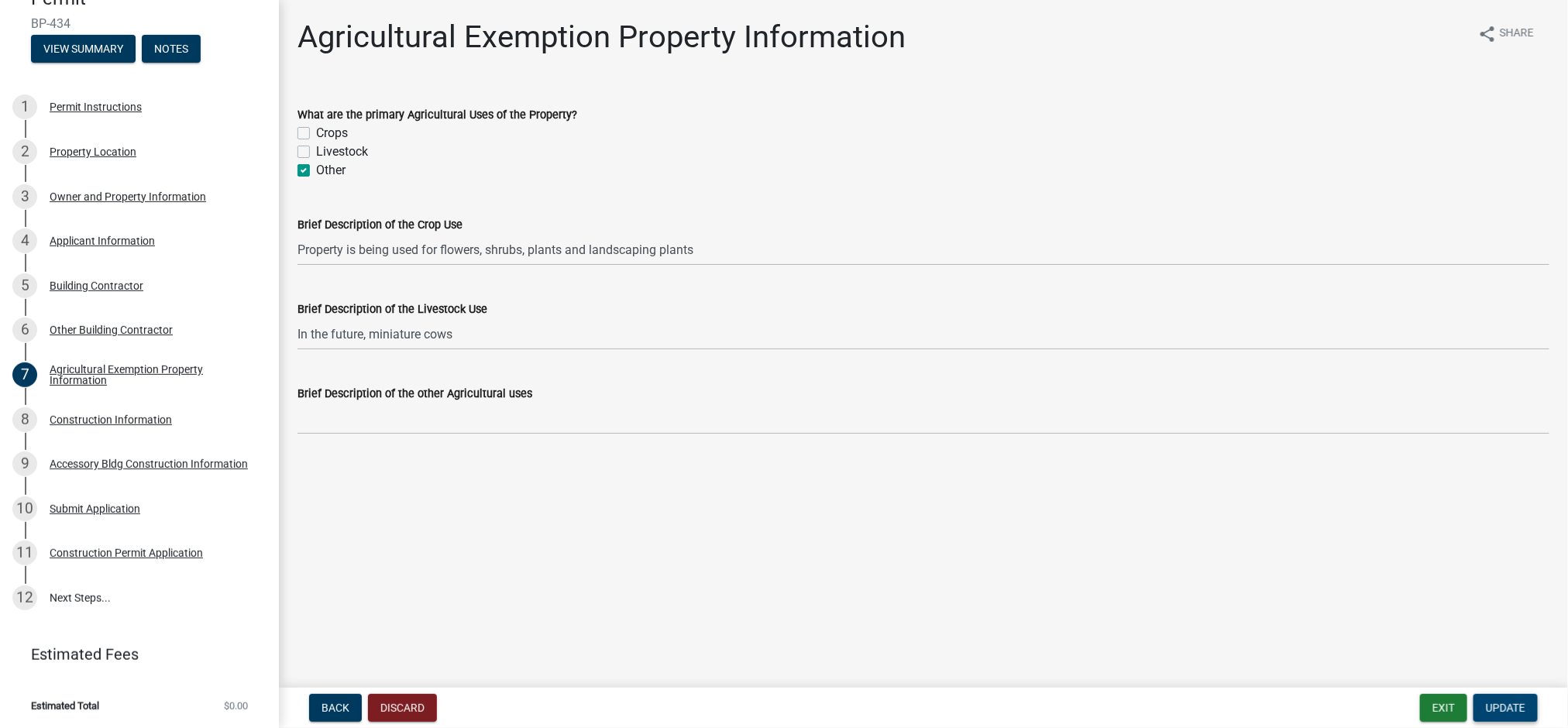
click at [1510, 700] on button "Update" at bounding box center [1505, 708] width 65 height 28
